Goal: Task Accomplishment & Management: Use online tool/utility

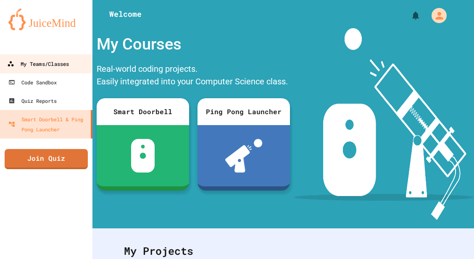
click at [20, 60] on div "My Teams/Classes" at bounding box center [38, 64] width 62 height 11
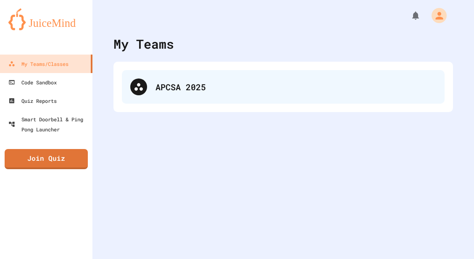
click at [178, 82] on div "APCSA 2025" at bounding box center [296, 87] width 281 height 13
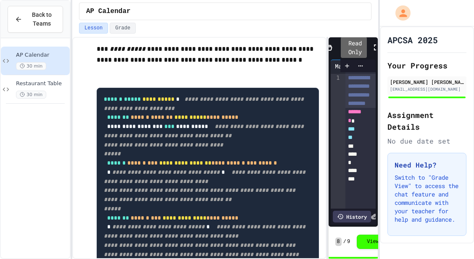
scroll to position [133, 0]
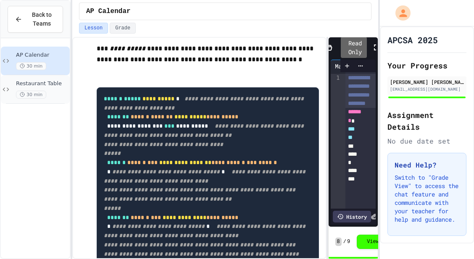
click at [46, 85] on span "Restaurant Table" at bounding box center [42, 83] width 52 height 7
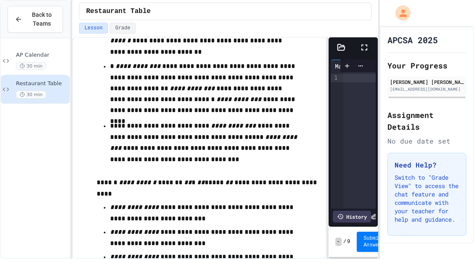
scroll to position [422, 0]
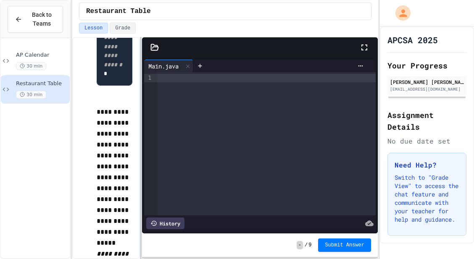
click at [140, 148] on div at bounding box center [141, 148] width 2 height 222
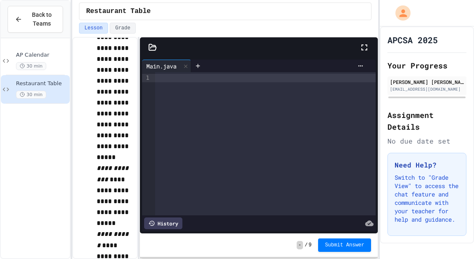
click at [368, 45] on icon at bounding box center [364, 47] width 10 height 10
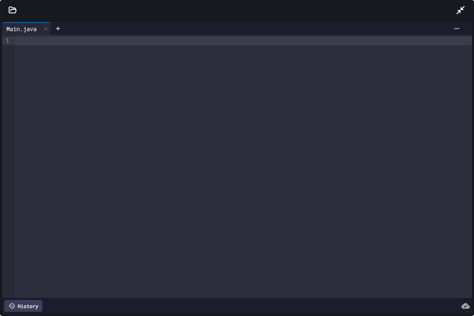
click at [461, 8] on icon at bounding box center [460, 10] width 8 height 8
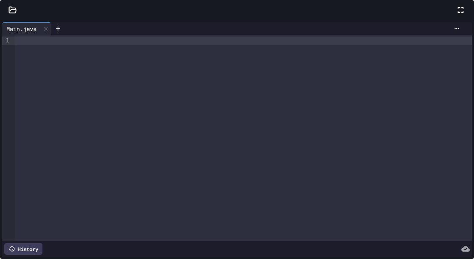
scroll to position [466, 0]
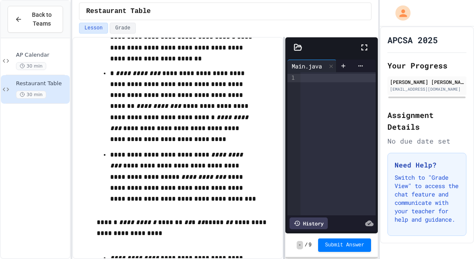
click at [285, 155] on div "**********" at bounding box center [225, 148] width 306 height 222
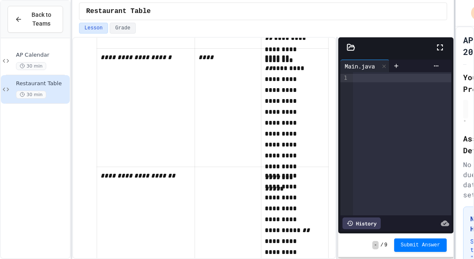
scroll to position [1095, 0]
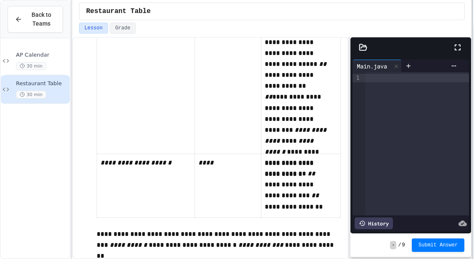
click at [474, 127] on div "**********" at bounding box center [237, 129] width 474 height 259
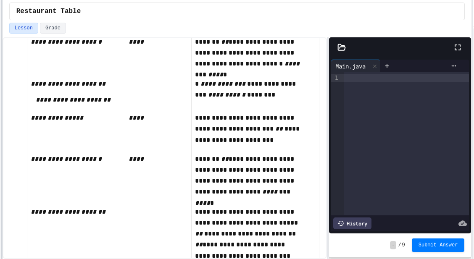
scroll to position [717, 0]
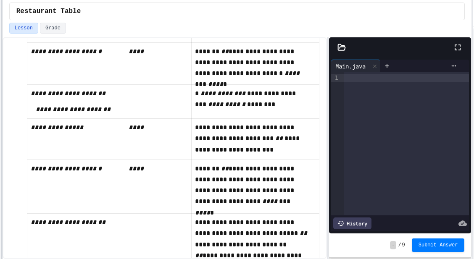
click at [0, 148] on div "**********" at bounding box center [237, 129] width 474 height 259
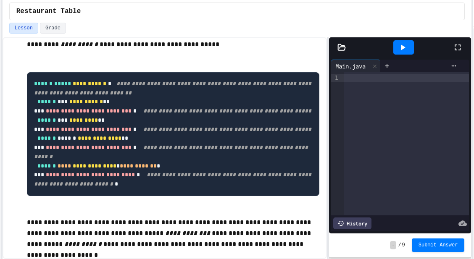
scroll to position [137, 0]
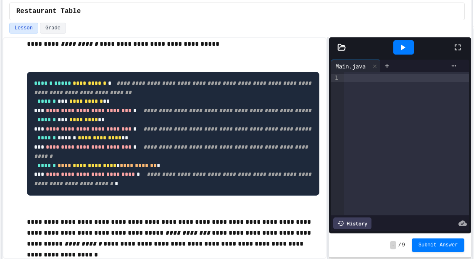
click at [343, 259] on div at bounding box center [237, 260] width 474 height 0
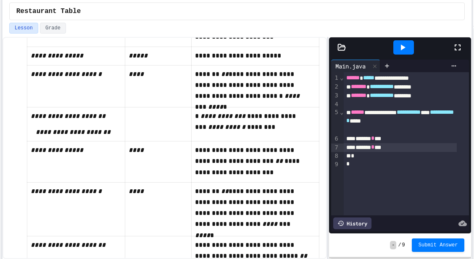
scroll to position [694, 0]
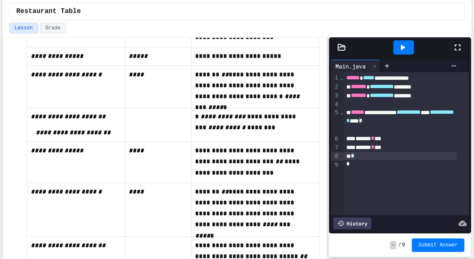
click at [362, 157] on div "*" at bounding box center [400, 156] width 113 height 8
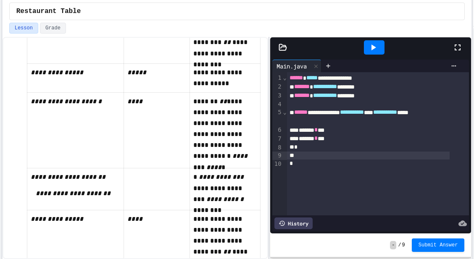
scroll to position [821, 0]
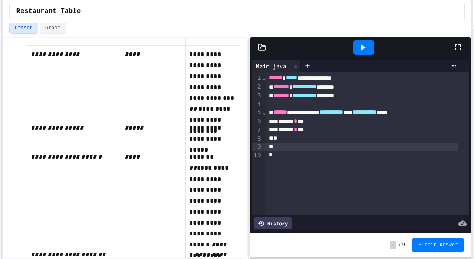
drag, startPoint x: 249, startPoint y: 154, endPoint x: 174, endPoint y: 126, distance: 80.3
click at [174, 45] on td at bounding box center [153, 8] width 65 height 75
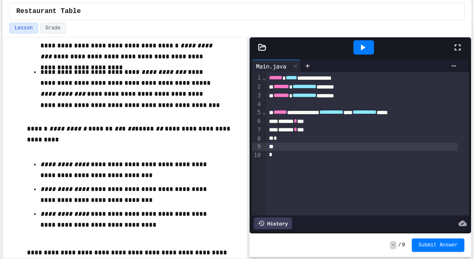
scroll to position [481, 0]
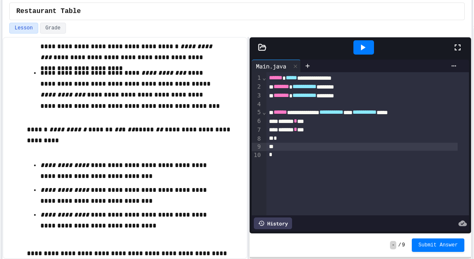
click at [294, 146] on div at bounding box center [361, 147] width 191 height 8
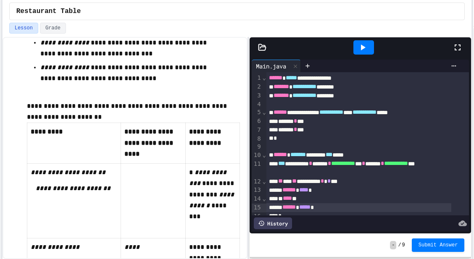
scroll to position [36, 0]
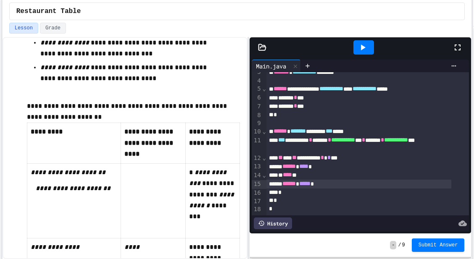
click at [277, 197] on div "*" at bounding box center [358, 201] width 185 height 8
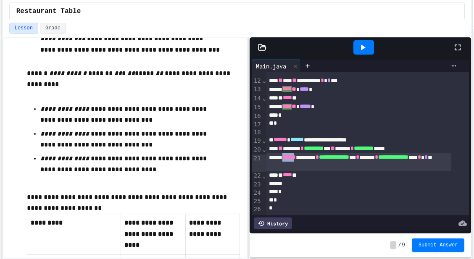
scroll to position [113, 0]
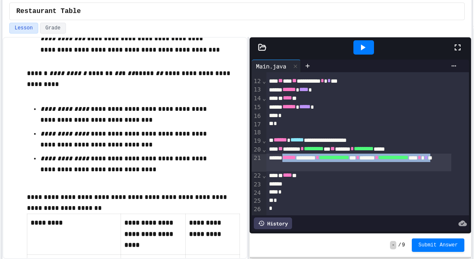
drag, startPoint x: 287, startPoint y: 146, endPoint x: 362, endPoint y: 155, distance: 75.7
click at [362, 155] on div "**********" at bounding box center [358, 163] width 185 height 18
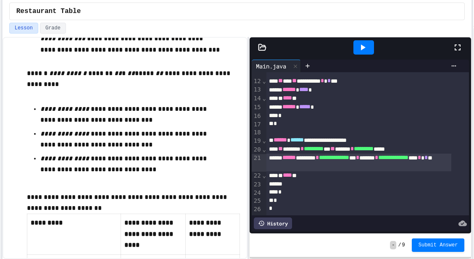
click at [293, 180] on div at bounding box center [358, 184] width 185 height 8
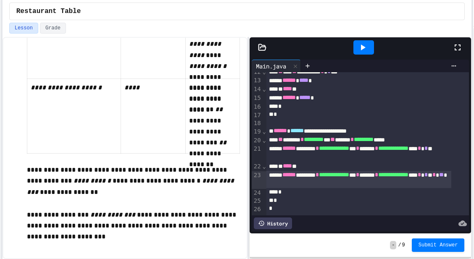
scroll to position [1549, 0]
click at [437, 243] on span "Submit Answer" at bounding box center [439, 244] width 40 height 7
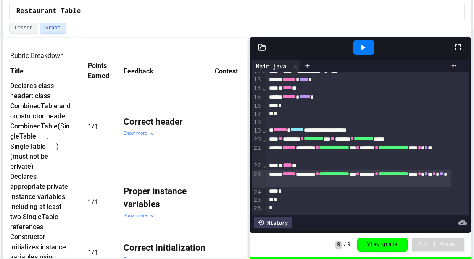
scroll to position [195, 0]
